Goal: Task Accomplishment & Management: Manage account settings

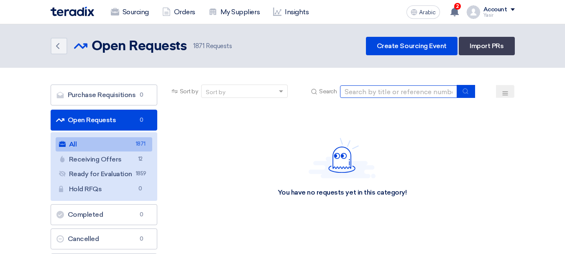
click at [379, 92] on input at bounding box center [398, 91] width 117 height 13
type input "8100016087"
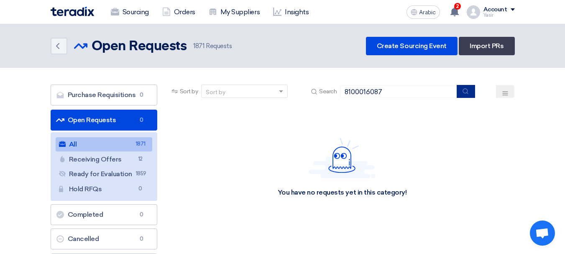
click at [465, 94] on icon "submit" at bounding box center [465, 91] width 7 height 7
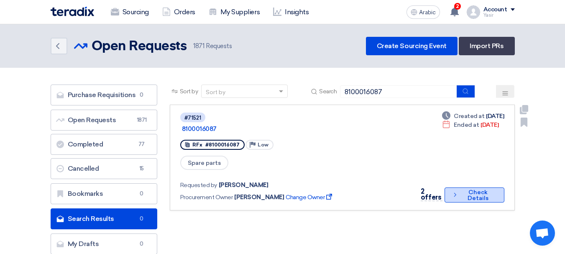
click at [468, 189] on font "Check Details" at bounding box center [477, 195] width 21 height 13
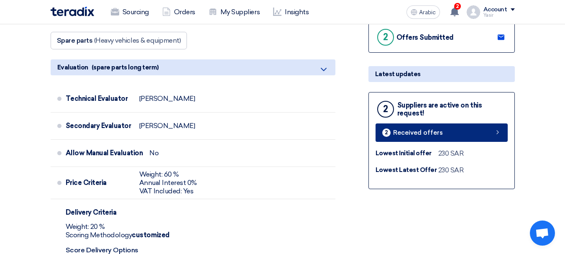
click at [479, 132] on link "2 Received offers" at bounding box center [441, 132] width 132 height 18
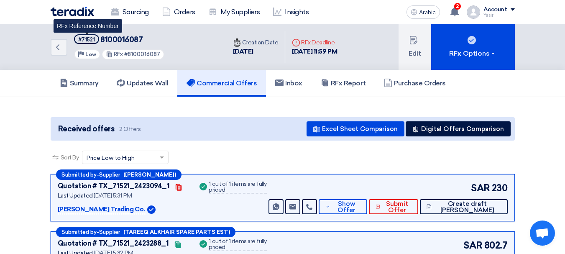
click at [89, 42] on font "#71521" at bounding box center [86, 39] width 17 height 6
copy span "#71521"
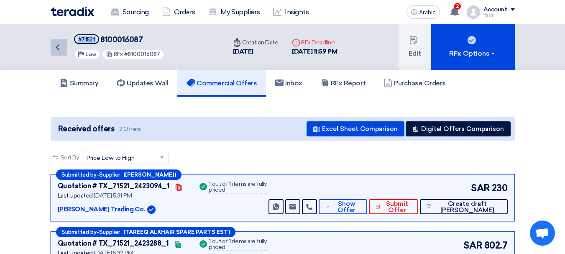
click at [57, 49] on icon "Back" at bounding box center [58, 47] width 10 height 10
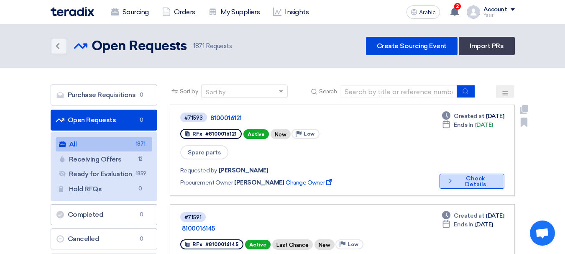
click at [448, 177] on icon "Check details" at bounding box center [450, 181] width 8 height 8
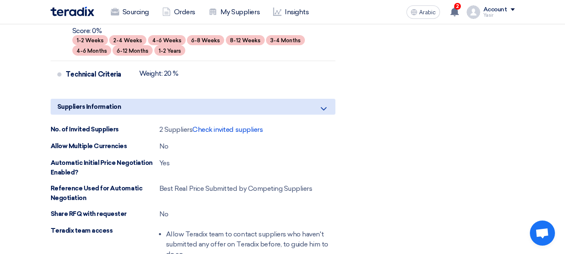
scroll to position [543, 0]
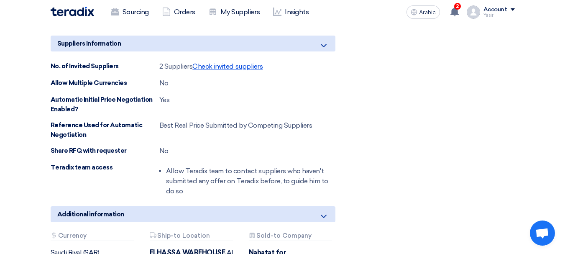
click at [255, 69] on font "Check invited suppliers" at bounding box center [227, 66] width 70 height 8
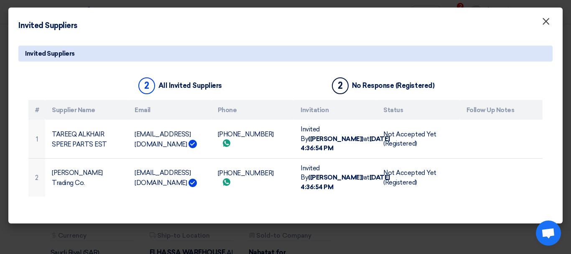
click at [542, 18] on font "×" at bounding box center [546, 23] width 8 height 17
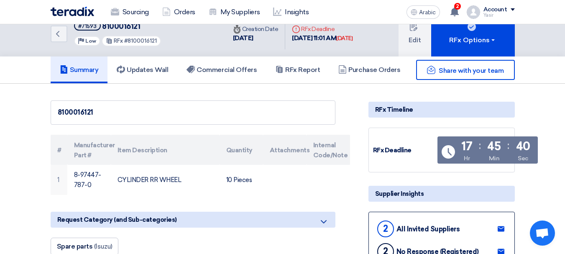
scroll to position [0, 0]
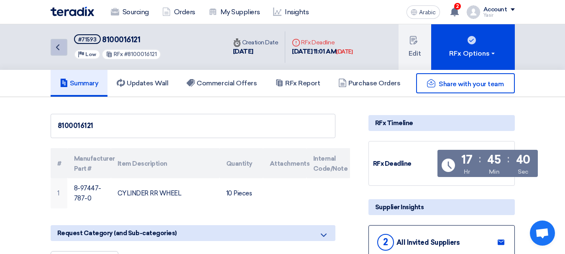
click at [64, 41] on link "Back" at bounding box center [59, 47] width 17 height 17
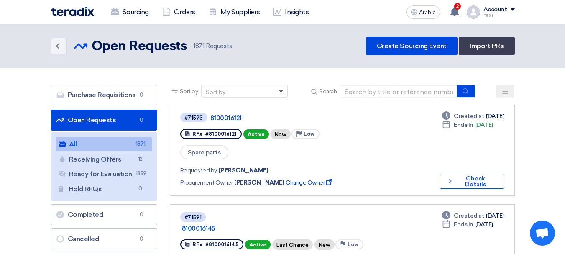
click at [281, 90] on span at bounding box center [281, 91] width 4 height 3
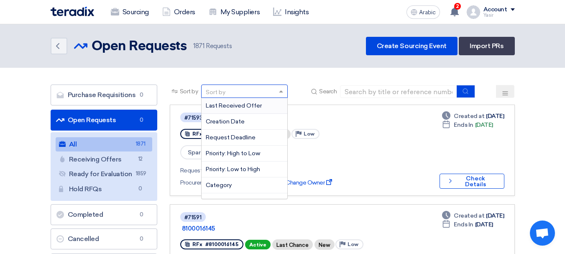
click at [176, 92] on use at bounding box center [174, 91] width 6 height 4
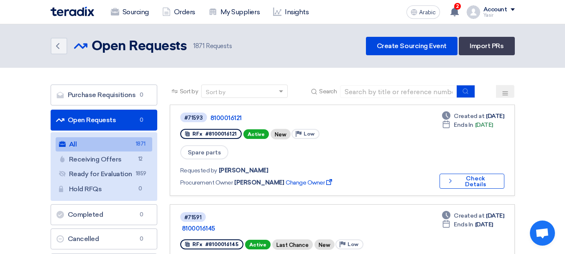
click at [176, 92] on use at bounding box center [174, 91] width 6 height 4
click at [173, 90] on icon at bounding box center [174, 91] width 7 height 7
click at [506, 97] on button at bounding box center [505, 91] width 18 height 13
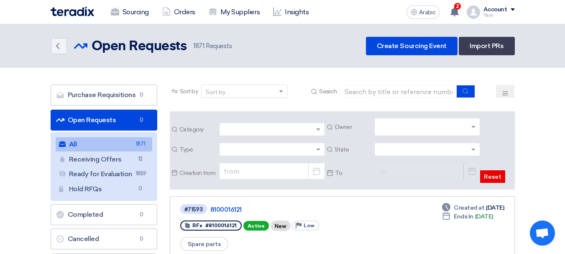
click at [367, 127] on span "Owner" at bounding box center [352, 126] width 36 height 9
click at [467, 127] on input "text" at bounding box center [428, 128] width 99 height 14
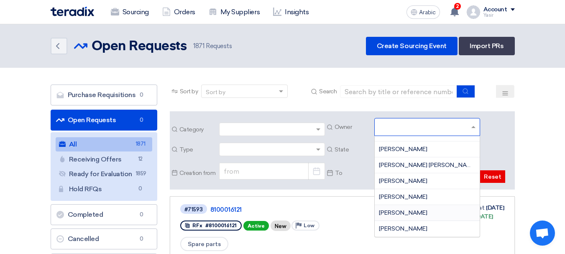
scroll to position [84, 0]
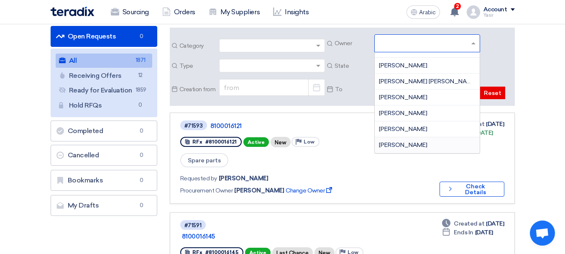
click at [381, 144] on font "[PERSON_NAME]" at bounding box center [403, 144] width 48 height 7
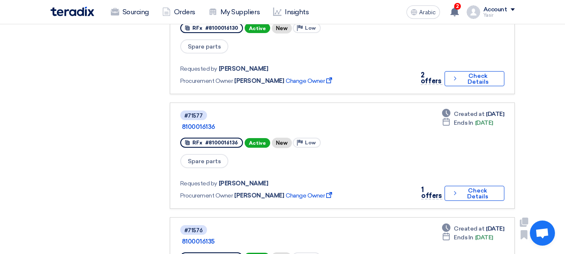
scroll to position [1003, 0]
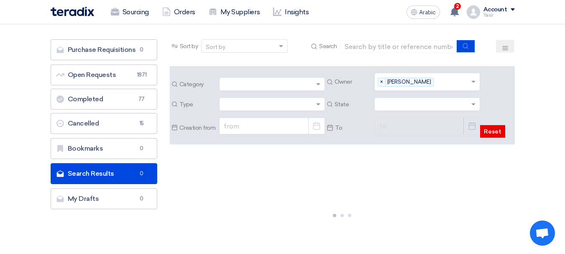
scroll to position [125, 0]
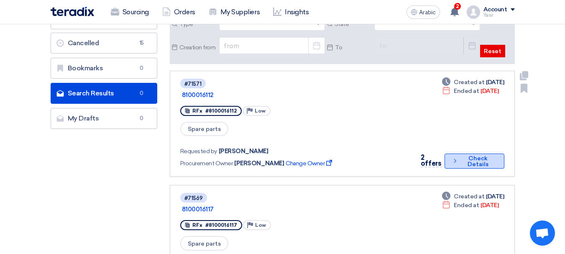
click at [467, 155] on font "Check Details" at bounding box center [477, 161] width 21 height 13
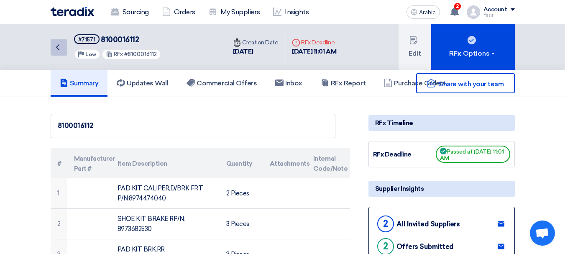
click at [52, 45] on link "Back" at bounding box center [59, 47] width 17 height 17
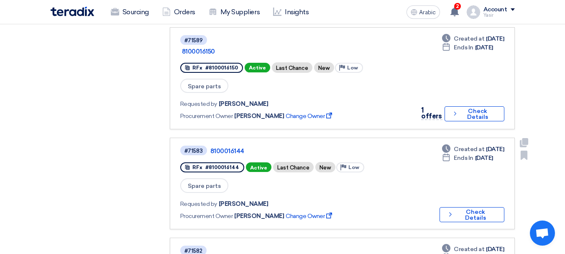
scroll to position [418, 0]
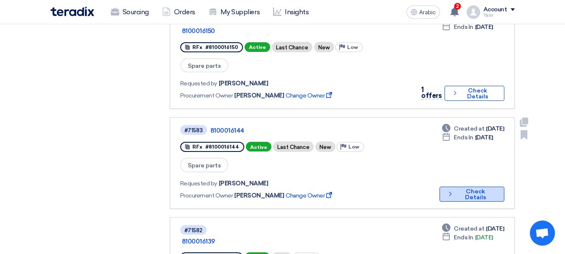
click at [486, 188] on font "Check Details" at bounding box center [475, 194] width 21 height 13
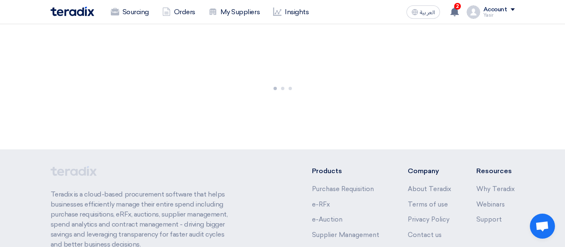
click at [82, 10] on img at bounding box center [72, 12] width 43 height 10
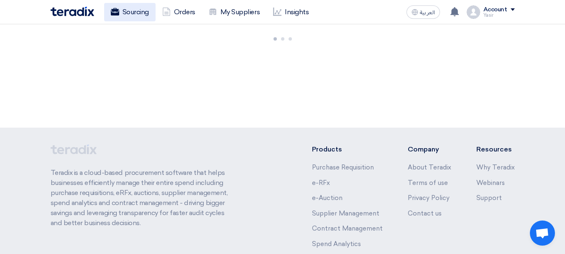
click at [134, 11] on link "Sourcing" at bounding box center [129, 12] width 51 height 18
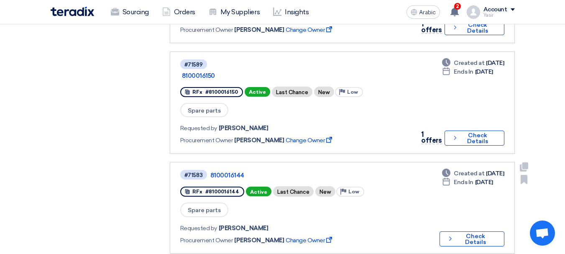
scroll to position [418, 0]
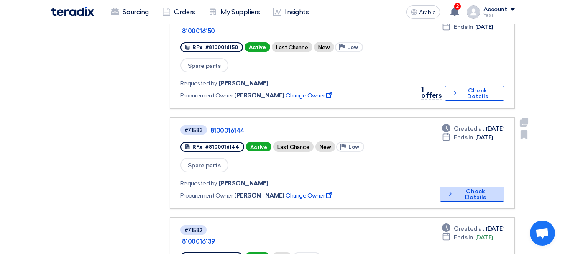
click at [462, 186] on button "Check details Check Details" at bounding box center [471, 193] width 65 height 15
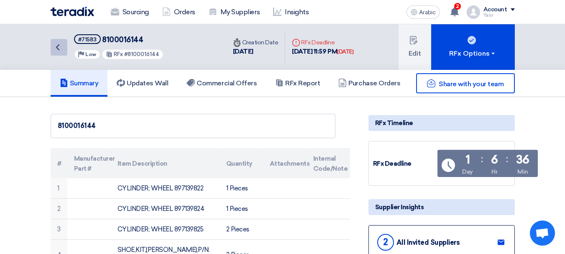
click at [63, 49] on link "Back" at bounding box center [59, 47] width 17 height 17
